Goal: Task Accomplishment & Management: Use online tool/utility

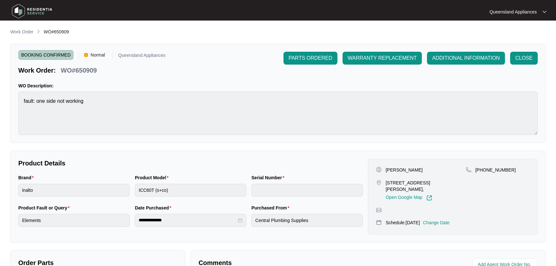
click at [26, 32] on p "Work Order" at bounding box center [21, 32] width 23 height 6
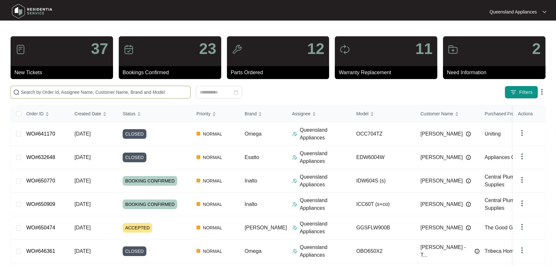
click at [125, 93] on input "text" at bounding box center [104, 92] width 167 height 7
paste input "650620"
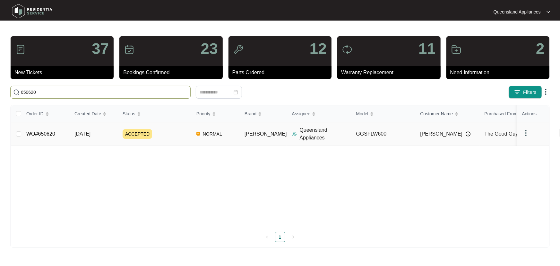
type input "650620"
click at [177, 134] on div "ACCEPTED" at bounding box center [157, 134] width 69 height 10
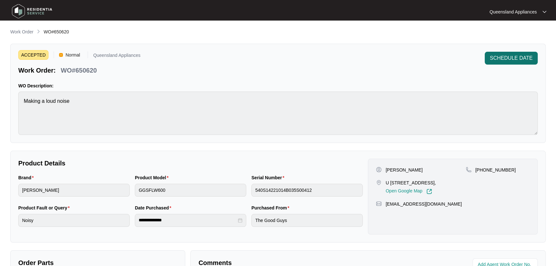
click at [521, 59] on span "SCHEDULE DATE" at bounding box center [511, 58] width 43 height 8
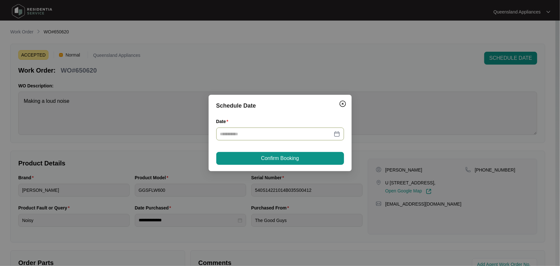
click at [341, 131] on div at bounding box center [280, 133] width 128 height 13
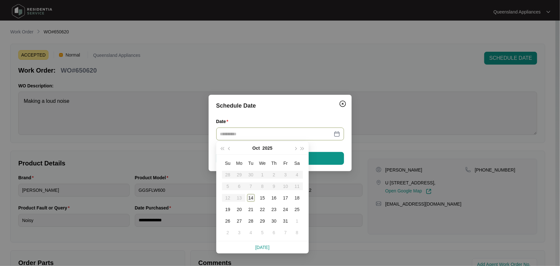
type input "**********"
click at [247, 198] on div "14" at bounding box center [251, 198] width 8 height 8
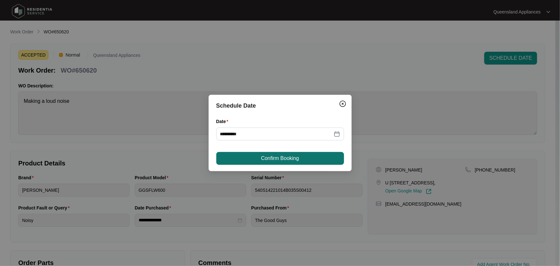
click at [269, 161] on span "Confirm Booking" at bounding box center [280, 158] width 38 height 8
